Goal: Task Accomplishment & Management: Complete application form

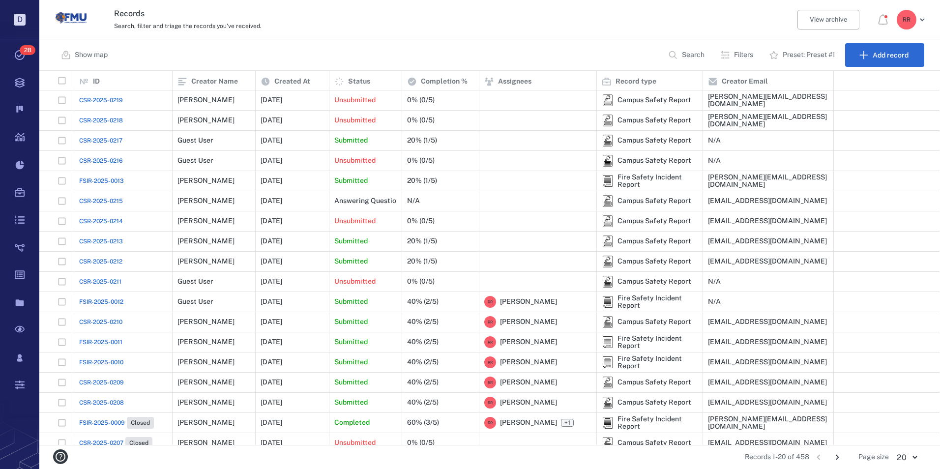
click at [107, 140] on span "CSR-2025-0217" at bounding box center [100, 140] width 43 height 9
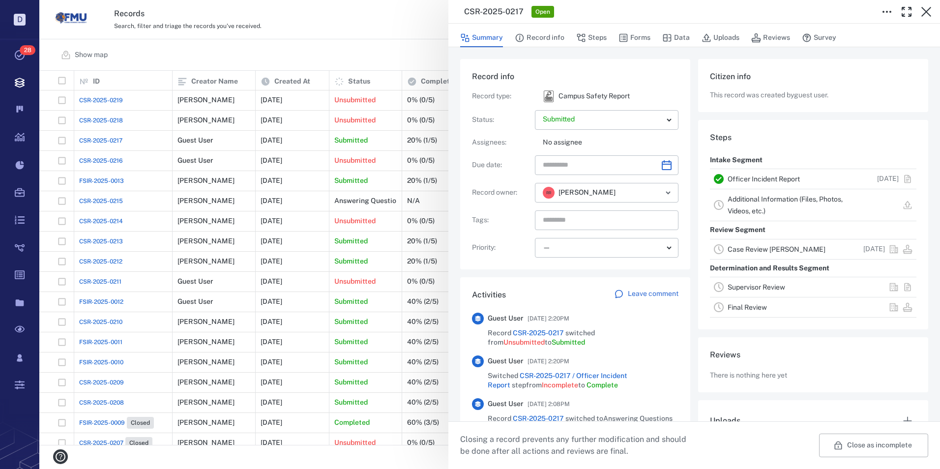
click at [768, 179] on link "Officer Incident Report" at bounding box center [763, 179] width 72 height 8
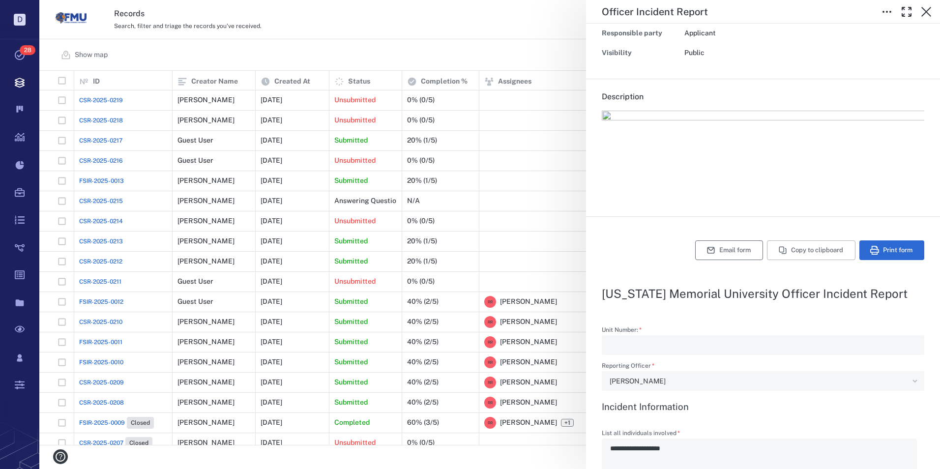
scroll to position [98, 0]
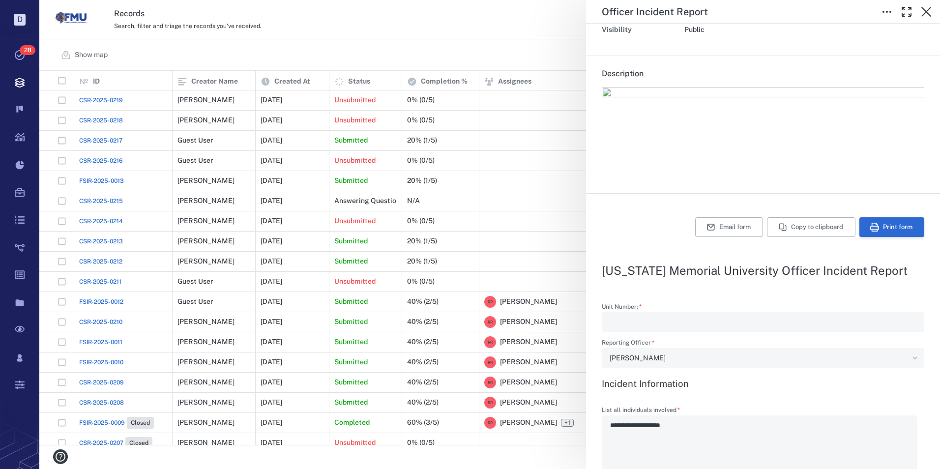
click at [890, 228] on button "Print form" at bounding box center [891, 227] width 65 height 20
click at [927, 11] on icon "button" at bounding box center [926, 12] width 10 height 10
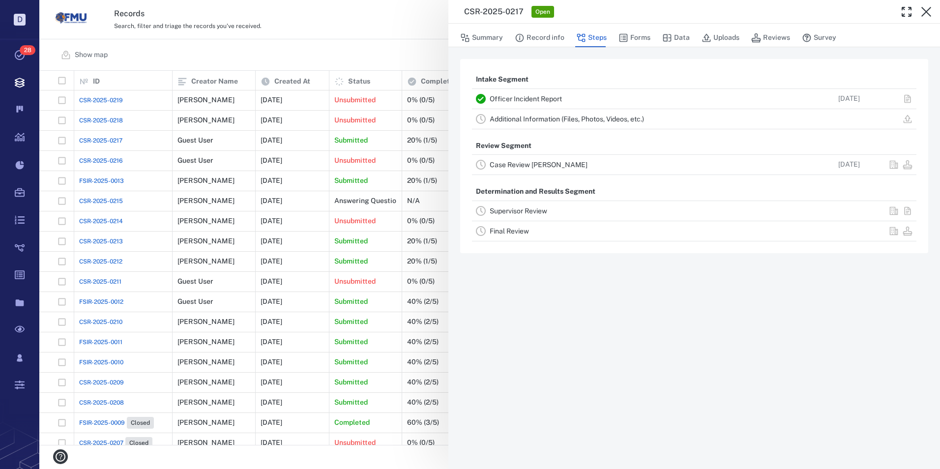
click at [525, 158] on div "Case Review CLEARY 09/18/2025" at bounding box center [694, 165] width 444 height 20
click at [524, 162] on link "Case Review CLEARY" at bounding box center [539, 165] width 98 height 8
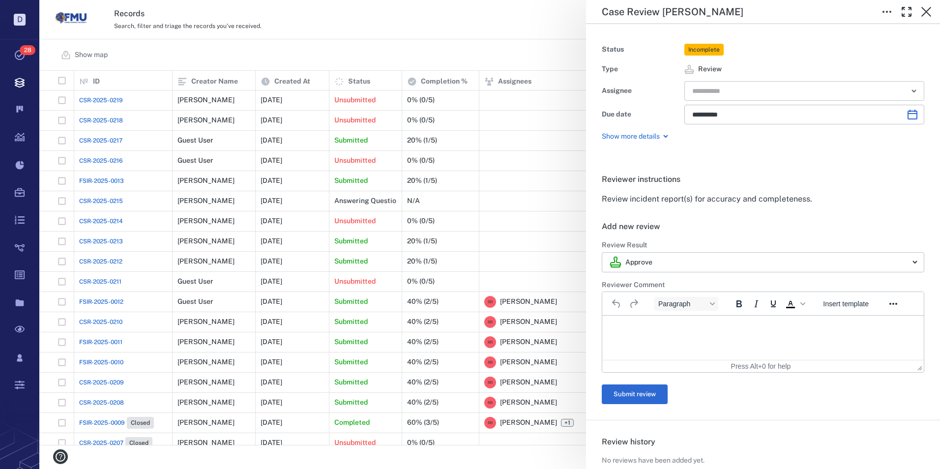
click at [733, 90] on input "text" at bounding box center [792, 91] width 203 height 14
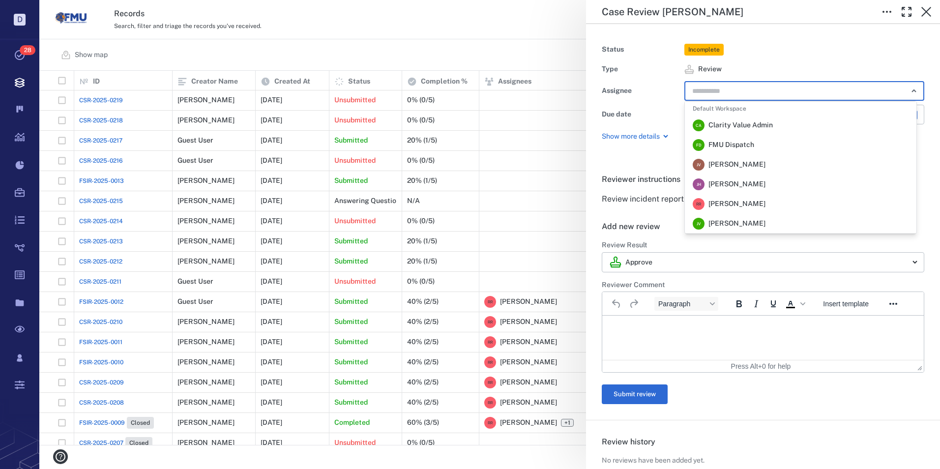
click at [726, 201] on span "Robert Richardson" at bounding box center [736, 204] width 57 height 10
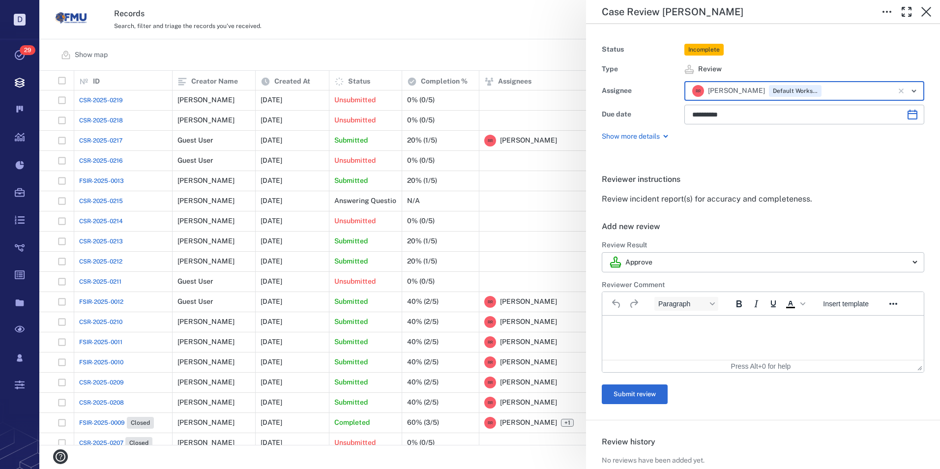
click at [623, 324] on p "Rich Text Area. Press ALT-0 for help." at bounding box center [762, 327] width 305 height 9
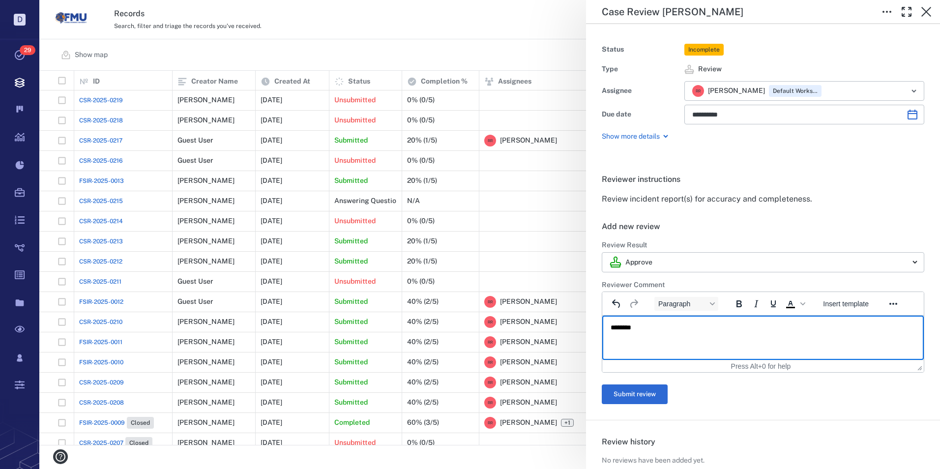
click at [614, 329] on p "********" at bounding box center [758, 327] width 297 height 9
click at [617, 386] on button "Submit review" at bounding box center [635, 394] width 66 height 20
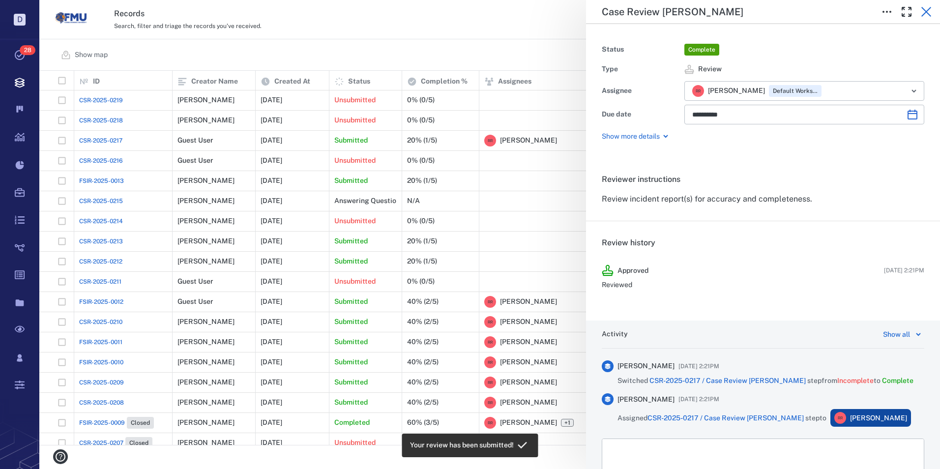
click at [926, 8] on icon "button" at bounding box center [926, 12] width 12 height 12
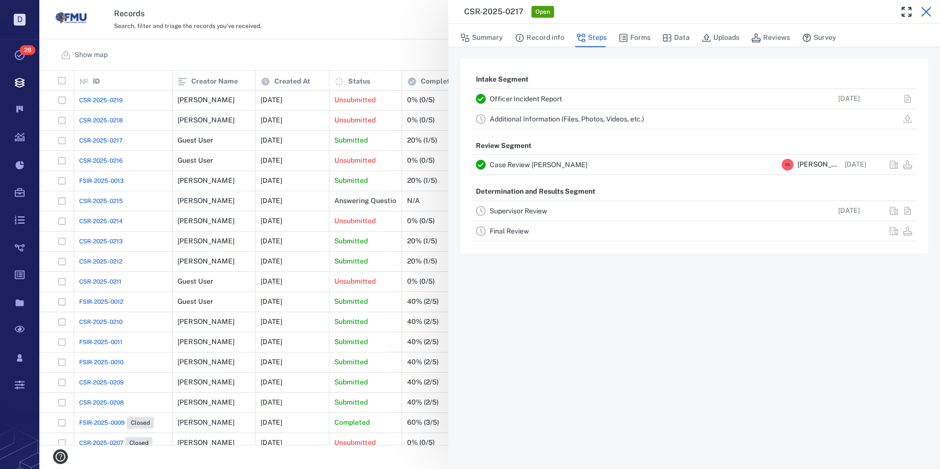
click at [929, 13] on icon "button" at bounding box center [926, 12] width 12 height 12
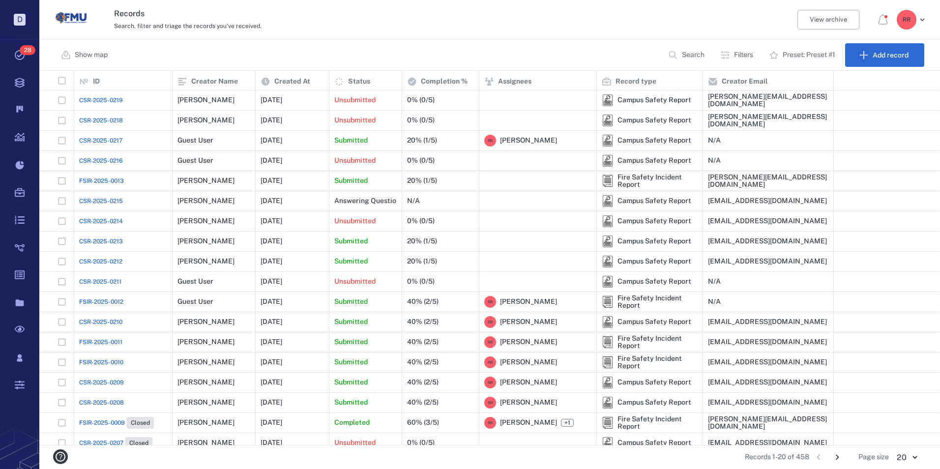
click at [111, 181] on span "FSIR-2025-0013" at bounding box center [101, 180] width 45 height 9
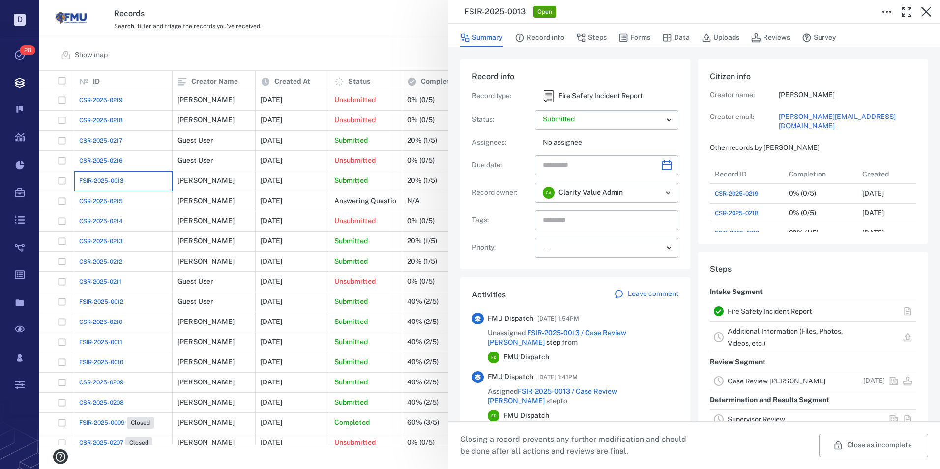
scroll to position [8, 8]
click at [766, 311] on link "Fire Safety Incident Report" at bounding box center [769, 311] width 84 height 8
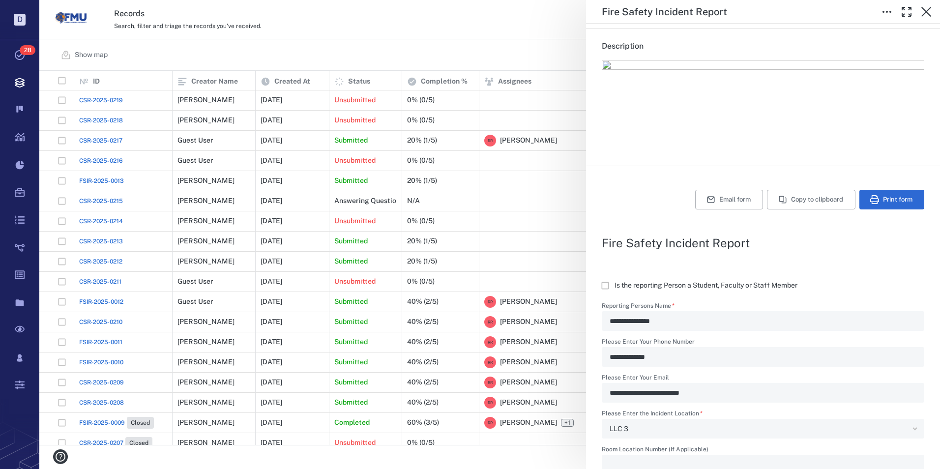
scroll to position [98, 0]
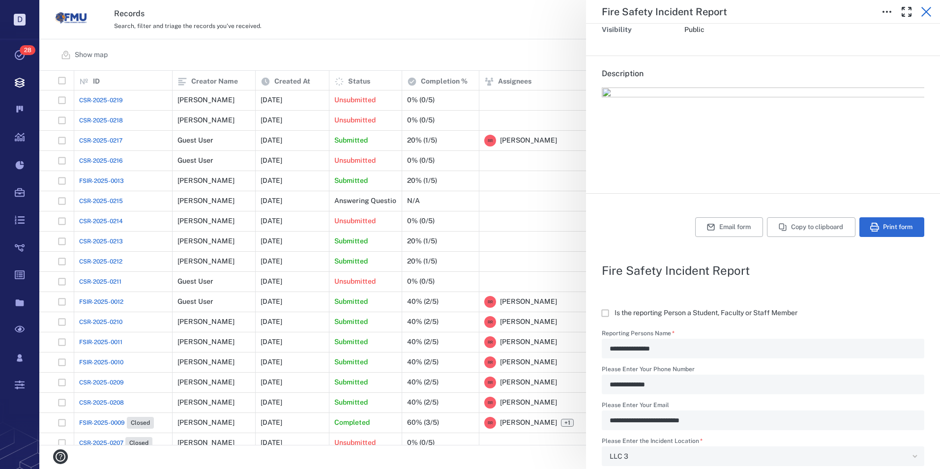
click at [926, 9] on icon "button" at bounding box center [926, 12] width 12 height 12
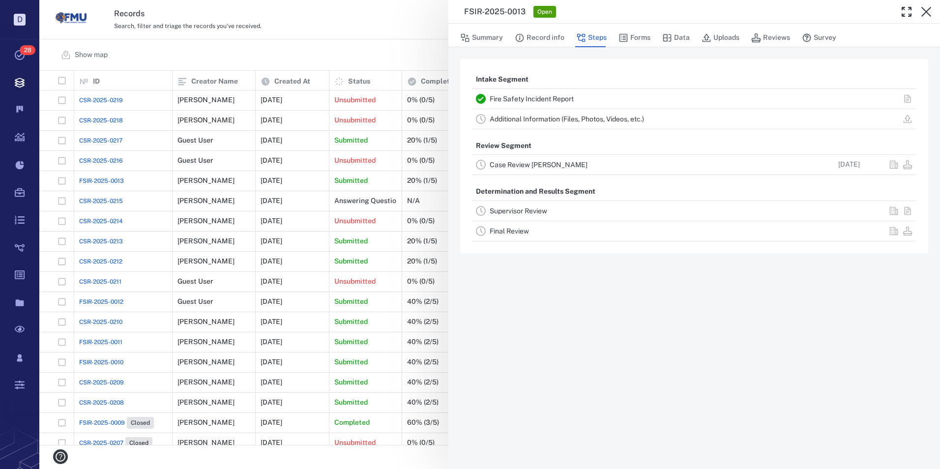
click at [517, 163] on link "Case Review CLEARY" at bounding box center [539, 165] width 98 height 8
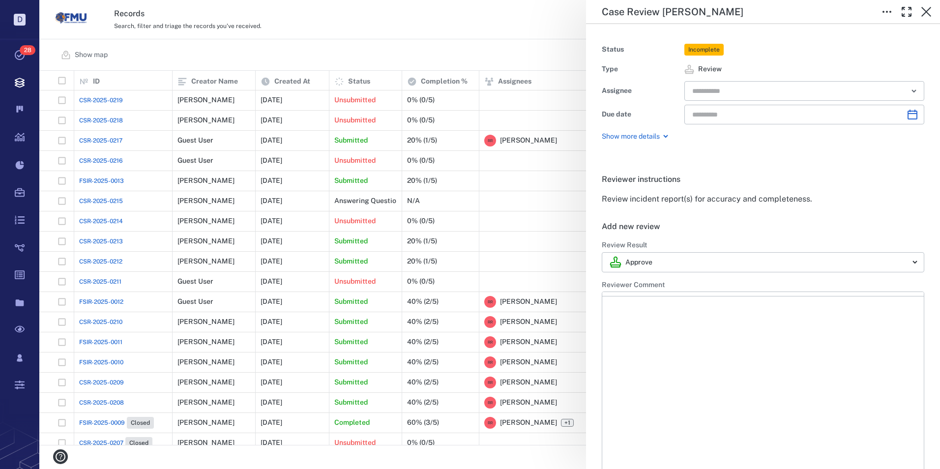
type input "**********"
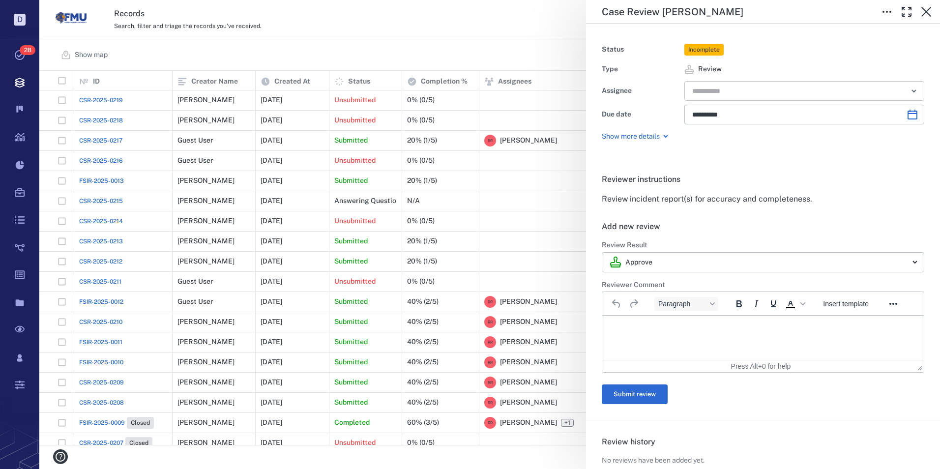
click at [721, 92] on input "text" at bounding box center [792, 91] width 203 height 14
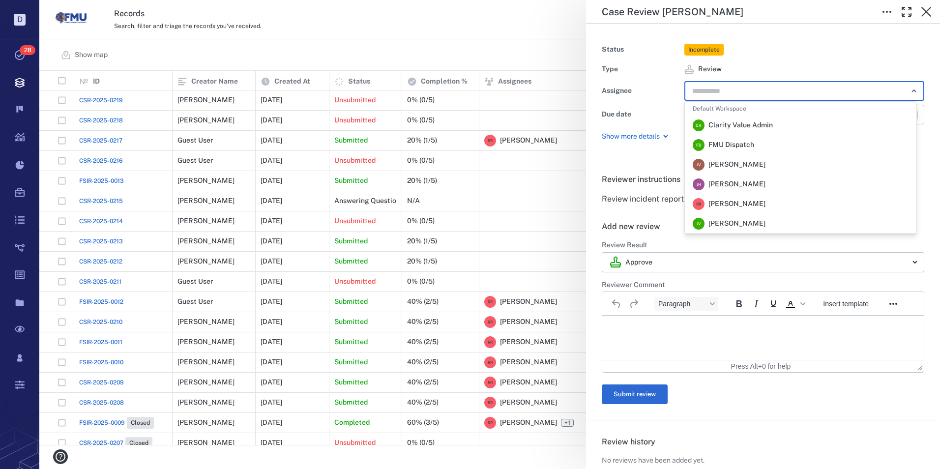
click at [721, 199] on span "Robert Richardson" at bounding box center [736, 204] width 57 height 10
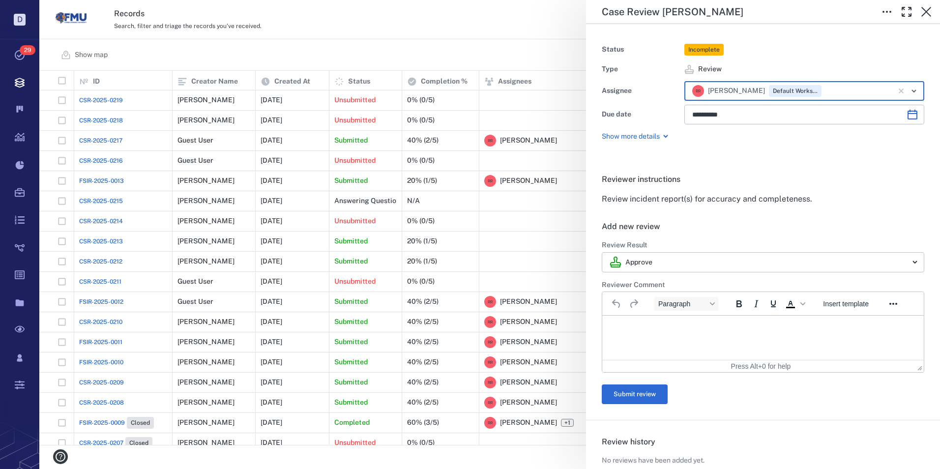
click at [620, 322] on html at bounding box center [762, 328] width 321 height 25
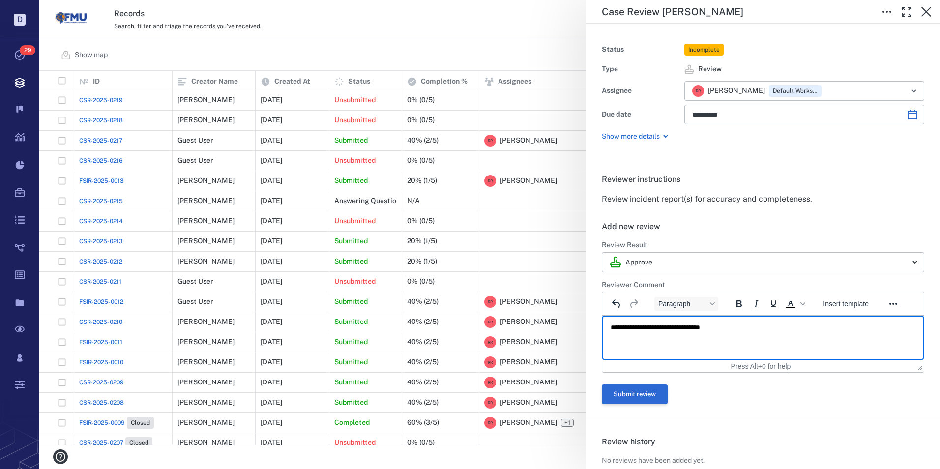
click at [643, 393] on button "Submit review" at bounding box center [635, 394] width 66 height 20
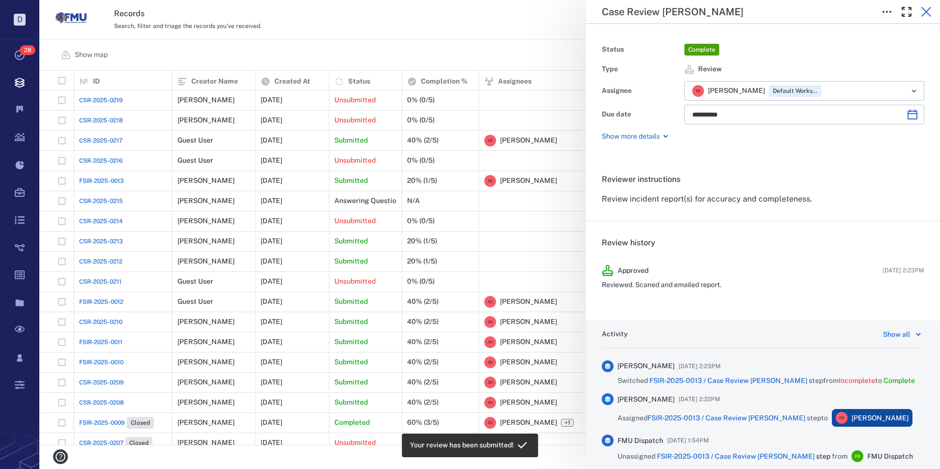
click at [922, 9] on icon "button" at bounding box center [926, 12] width 12 height 12
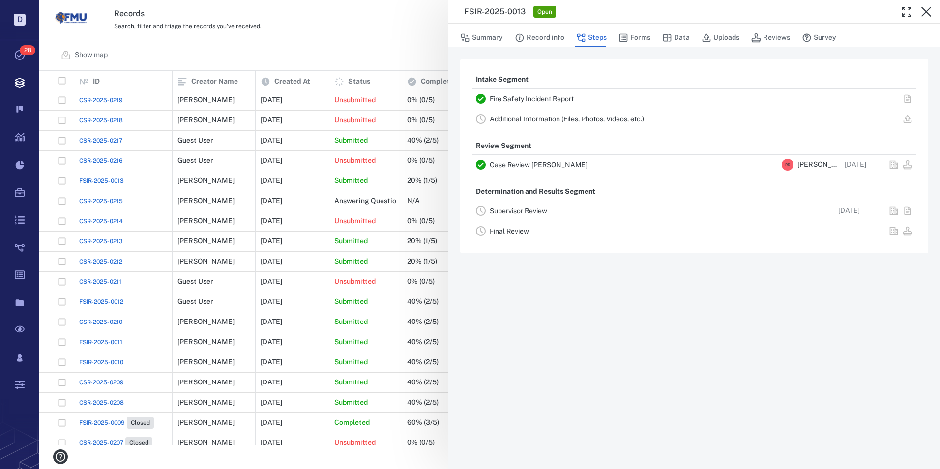
drag, startPoint x: 927, startPoint y: 9, endPoint x: 831, endPoint y: 21, distance: 96.1
click at [927, 9] on icon "button" at bounding box center [926, 12] width 12 height 12
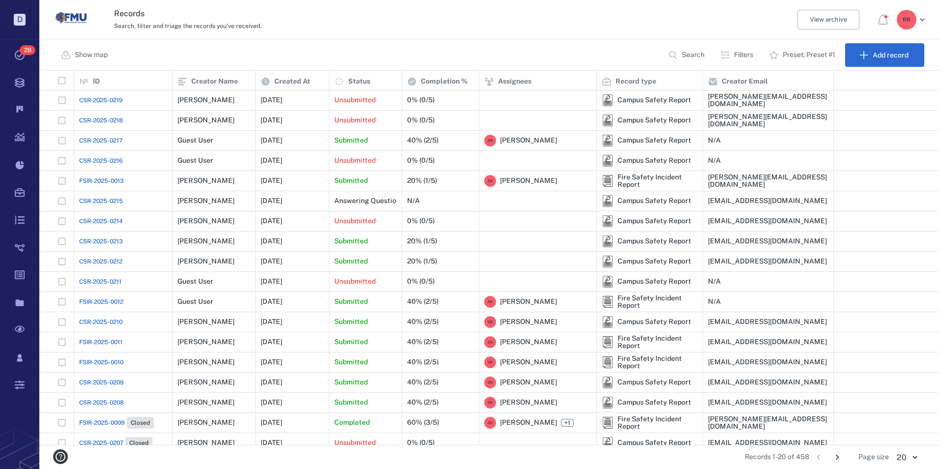
click at [105, 281] on span "CSR-2025-0211" at bounding box center [100, 281] width 42 height 9
drag, startPoint x: 105, startPoint y: 281, endPoint x: 92, endPoint y: 280, distance: 12.8
click at [92, 280] on span "CSR-2025-0211" at bounding box center [100, 281] width 42 height 9
click at [100, 280] on span "CSR-2025-0211" at bounding box center [100, 281] width 42 height 9
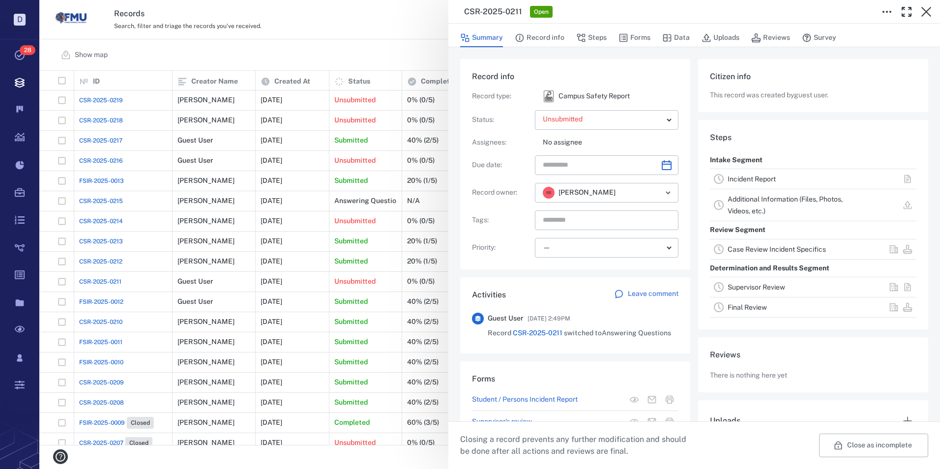
click at [742, 176] on link "Incident Report" at bounding box center [751, 179] width 48 height 8
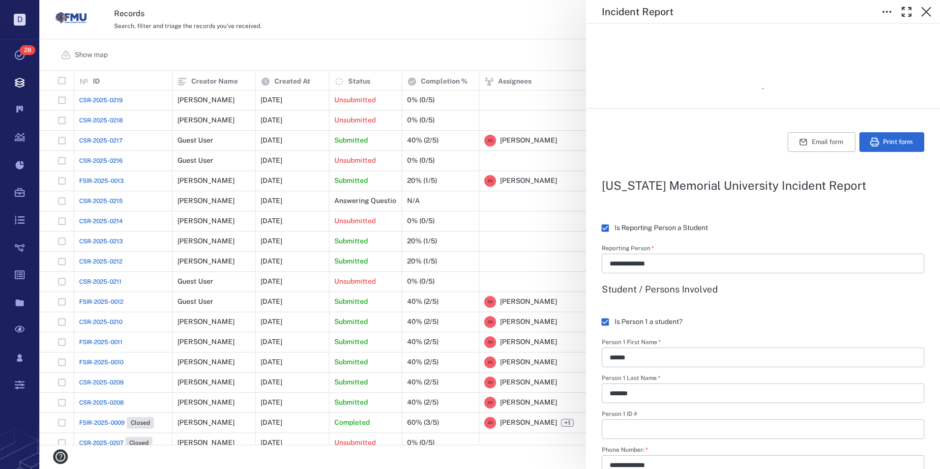
scroll to position [49, 0]
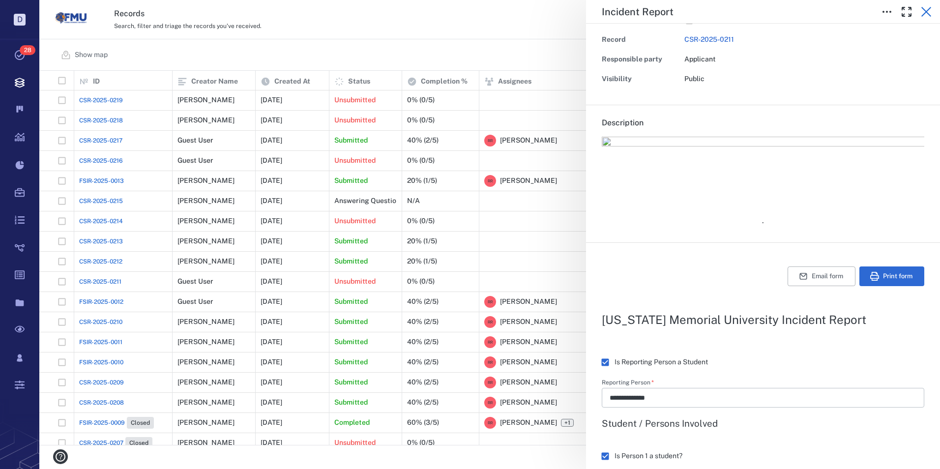
click at [928, 12] on icon "button" at bounding box center [926, 12] width 12 height 12
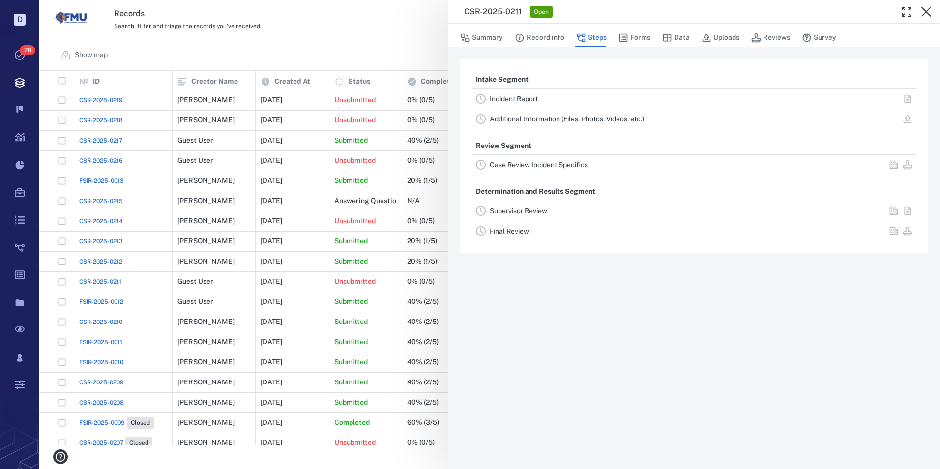
click at [928, 9] on icon "button" at bounding box center [926, 12] width 12 height 12
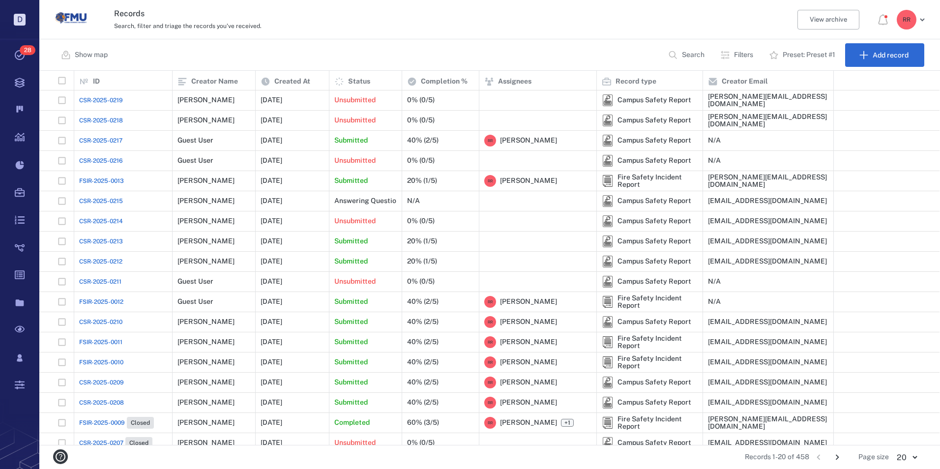
click at [114, 261] on span "CSR-2025-0212" at bounding box center [100, 261] width 43 height 9
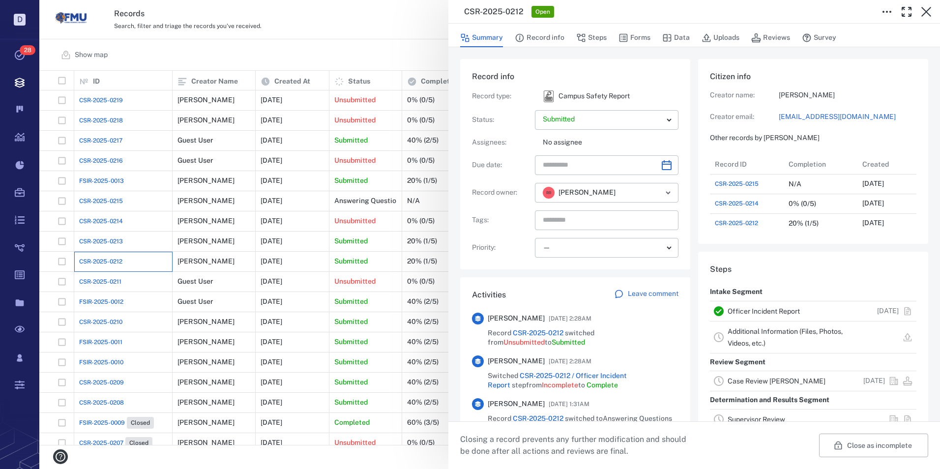
scroll to position [8, 8]
click at [754, 310] on link "Officer Incident Report" at bounding box center [763, 311] width 72 height 8
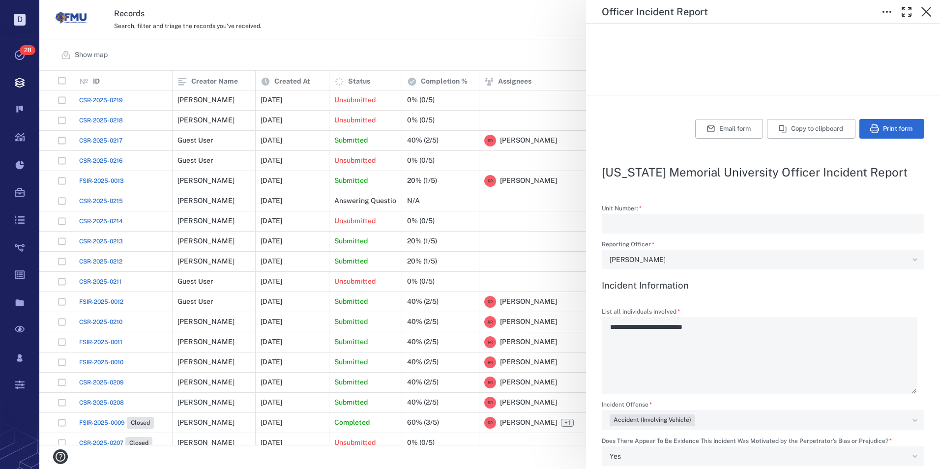
scroll to position [147, 0]
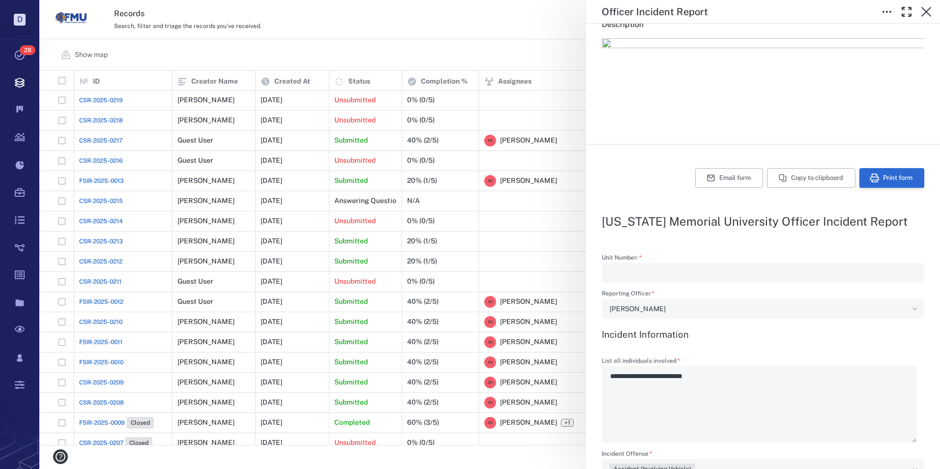
click at [880, 179] on button "Print form" at bounding box center [891, 178] width 65 height 20
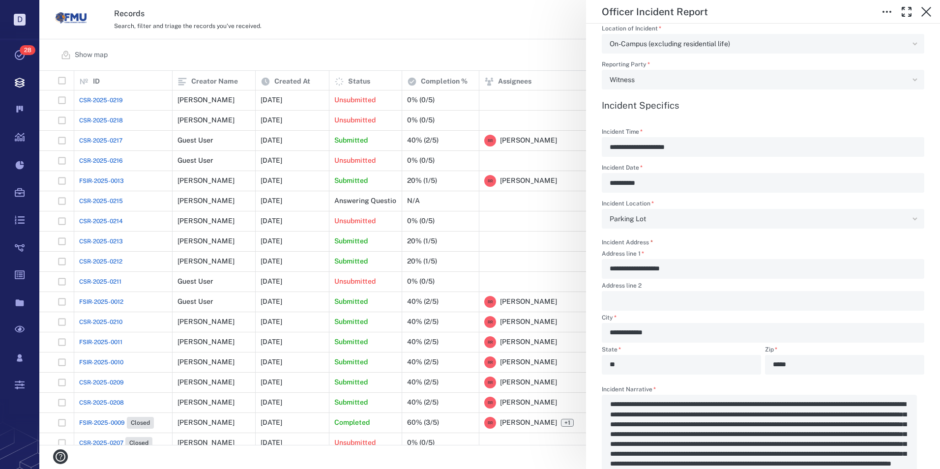
scroll to position [786, 0]
